Goal: Use online tool/utility: Utilize a website feature to perform a specific function

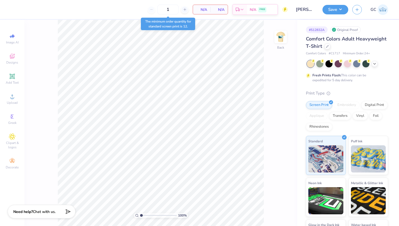
click at [288, 37] on div "100 % Back" at bounding box center [160, 123] width 273 height 206
click at [282, 37] on img at bounding box center [281, 37] width 22 height 22
click at [283, 40] on img at bounding box center [281, 37] width 22 height 22
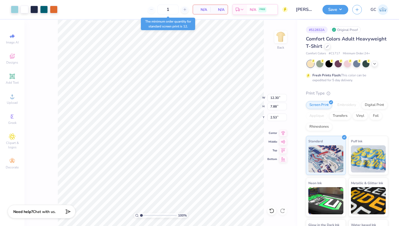
type input "2.53"
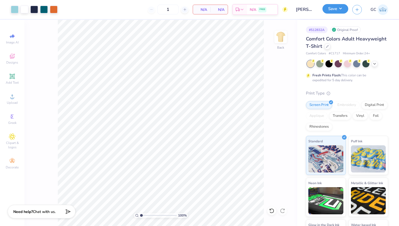
click at [329, 11] on button "Save" at bounding box center [335, 9] width 26 height 10
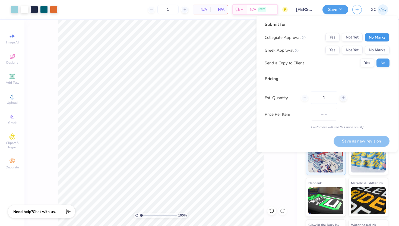
click at [373, 37] on button "No Marks" at bounding box center [377, 37] width 25 height 9
click at [371, 47] on button "No Marks" at bounding box center [377, 50] width 25 height 9
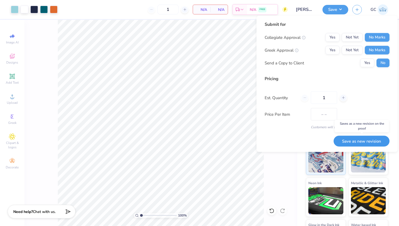
click at [353, 143] on button "Save as new revision" at bounding box center [362, 140] width 56 height 11
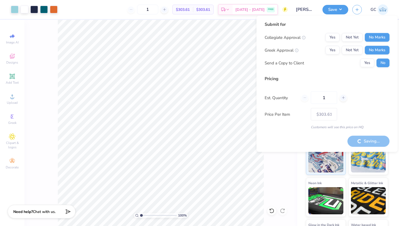
type input "$303.61"
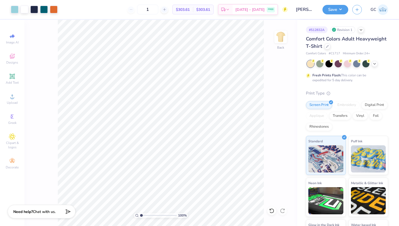
click at [320, 31] on div "# 512832A" at bounding box center [317, 29] width 22 height 7
copy div "# 512832A"
